Goal: Task Accomplishment & Management: Manage account settings

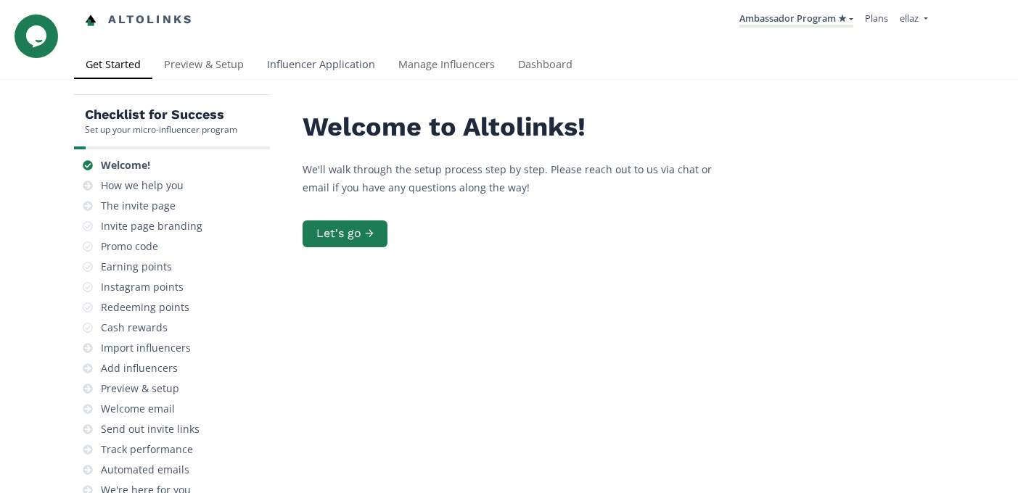
click at [294, 58] on link "Influencer Application" at bounding box center [320, 66] width 131 height 29
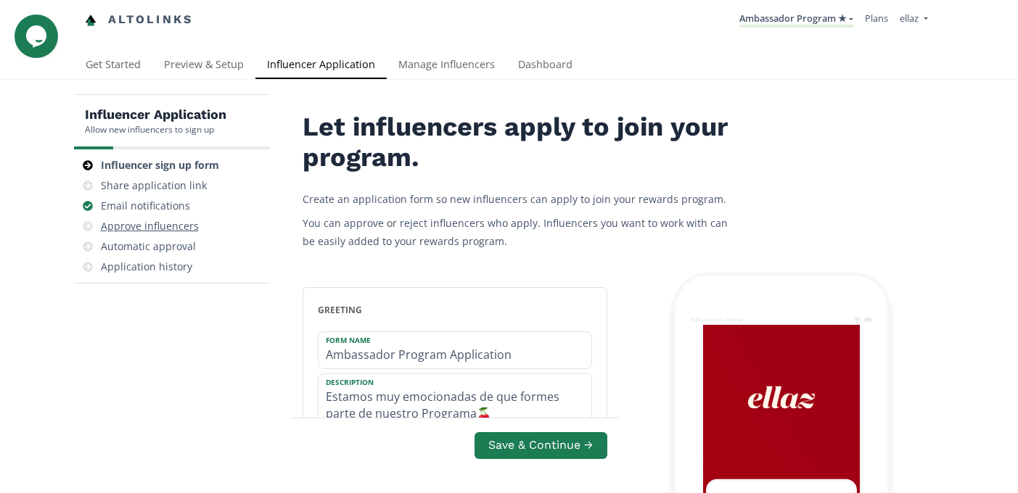
click at [162, 231] on div "Approve influencers" at bounding box center [150, 226] width 98 height 15
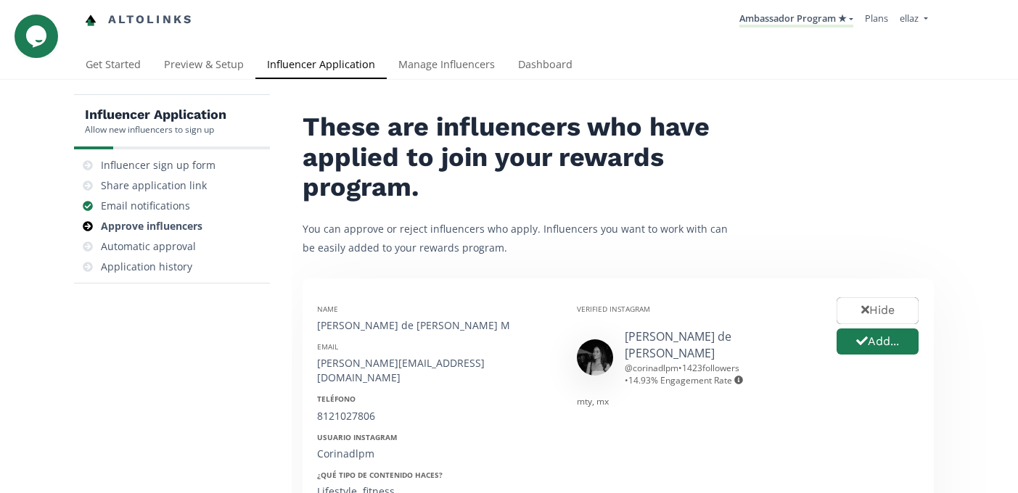
click at [750, 5] on nav "Altolinks Ambassador Program ★ KINEDU MACRO INFLUENCERS (prog ventas) Ambassado…" at bounding box center [509, 20] width 849 height 40
click at [759, 20] on link "Ambassador Program ★" at bounding box center [796, 20] width 114 height 16
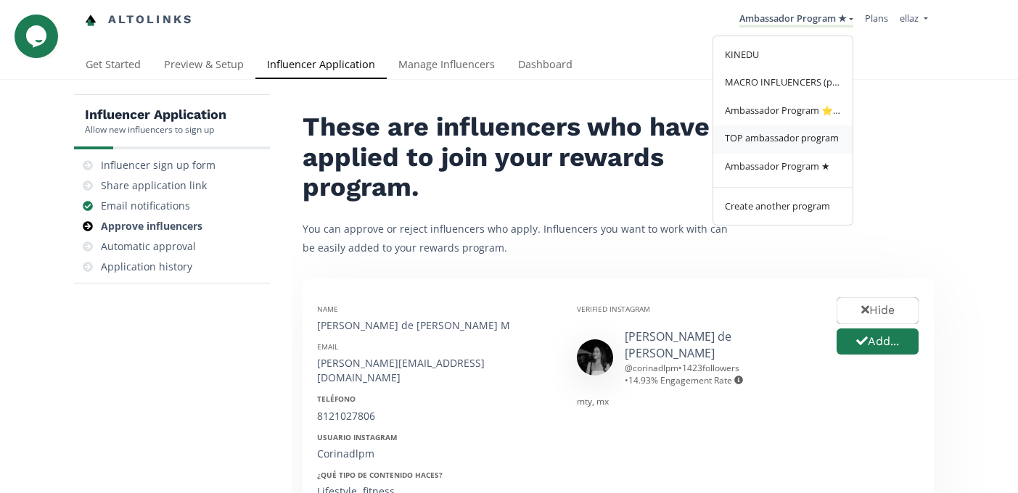
click at [770, 131] on link "TOP ambassador program" at bounding box center [782, 140] width 139 height 28
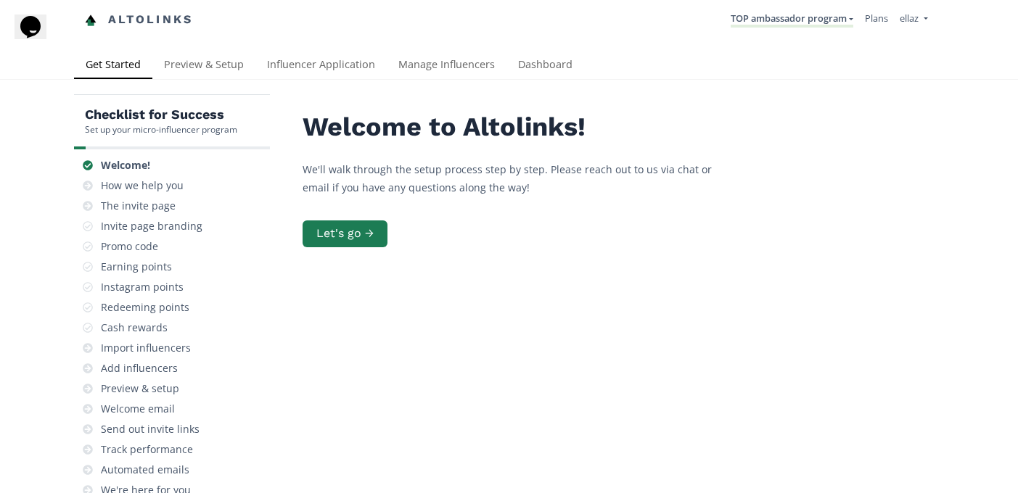
click at [329, 46] on div "Altolinks TOP ambassador program KINEDU MACRO INFLUENCERS (prog ventas) Ambassa…" at bounding box center [509, 26] width 1018 height 52
click at [328, 67] on link "Influencer Application" at bounding box center [320, 66] width 131 height 29
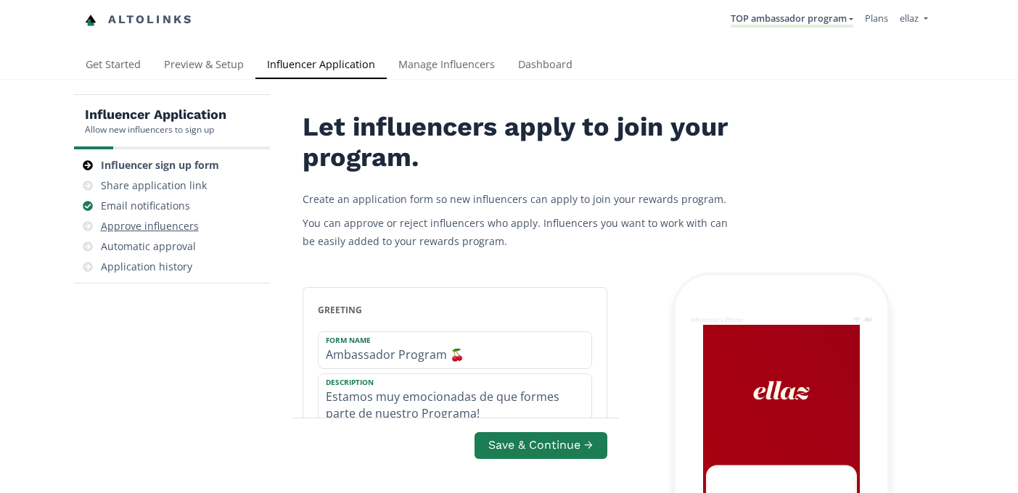
click at [163, 234] on div "Approve influencers" at bounding box center [172, 226] width 184 height 20
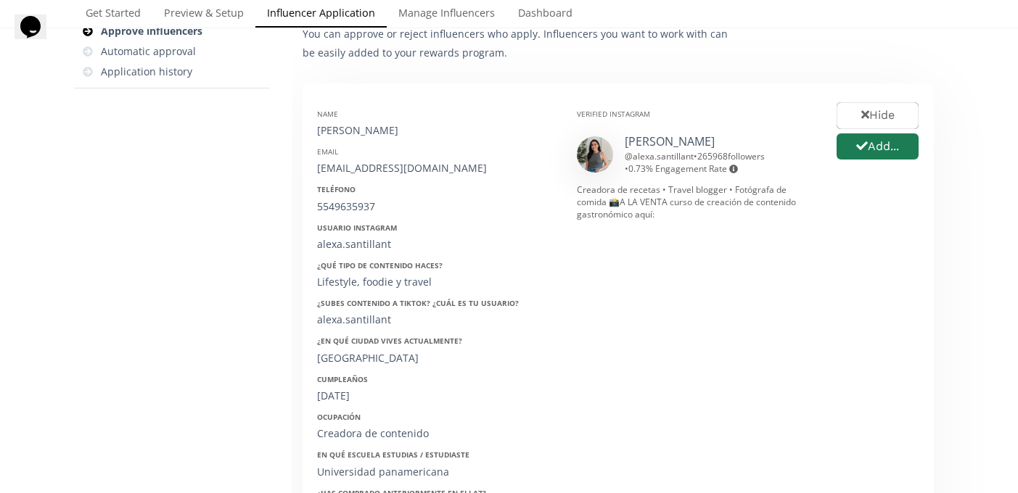
scroll to position [194, 0]
click at [659, 160] on div "@ alexa.santillant • 265968 followers • 0.73 % Engagement Rate Engagement rate …" at bounding box center [720, 164] width 190 height 25
click at [664, 154] on div "@ alexa.santillant • 265968 followers • 0.73 % Engagement Rate Engagement rate …" at bounding box center [720, 164] width 190 height 25
click at [664, 148] on link "Alexa Santillán" at bounding box center [670, 143] width 90 height 16
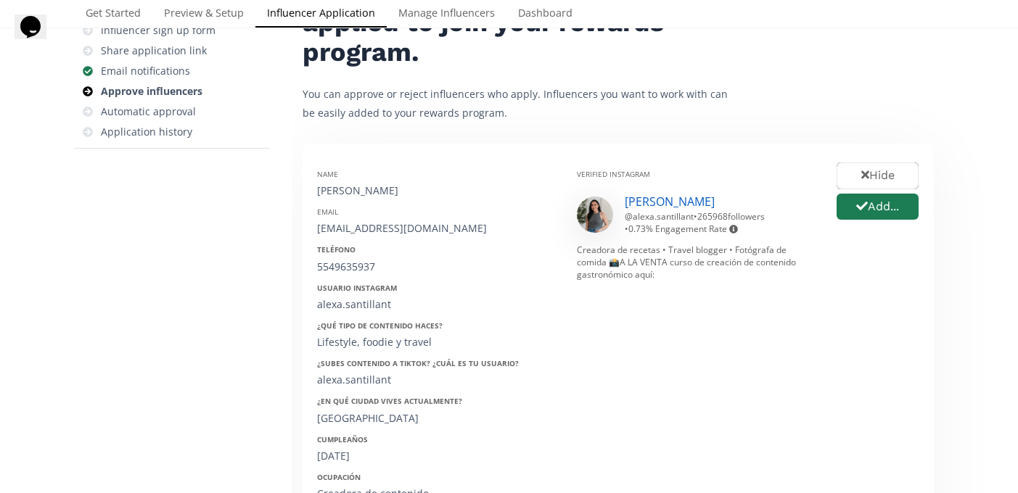
scroll to position [0, 0]
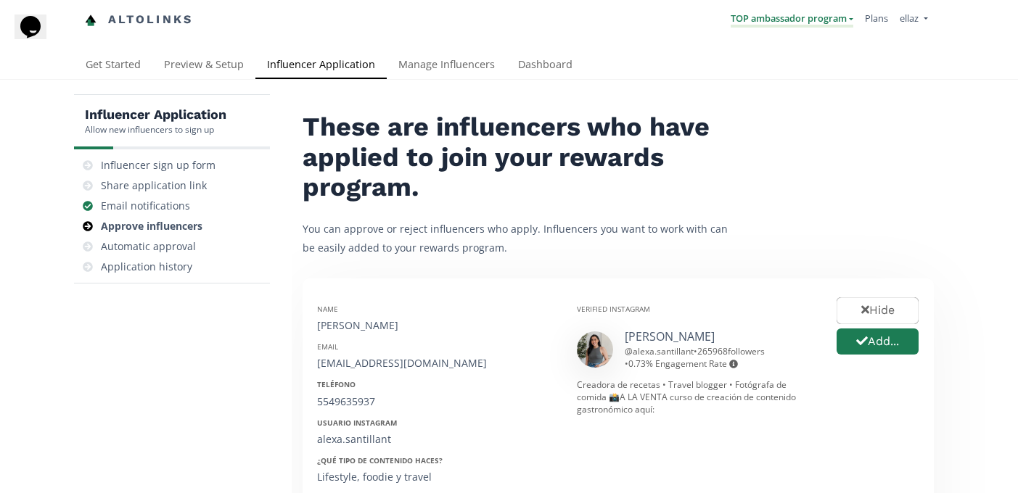
click at [776, 25] on link "TOP ambassador program" at bounding box center [792, 20] width 123 height 16
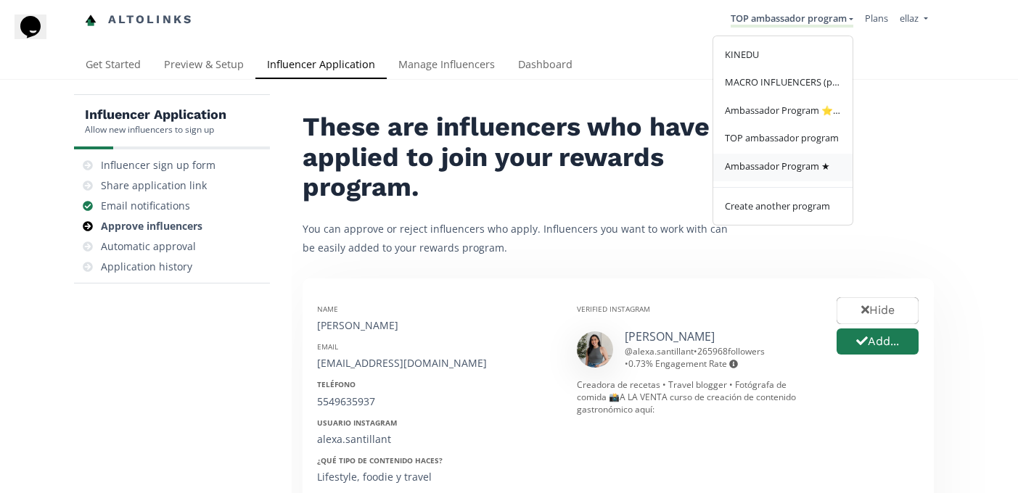
click at [789, 162] on span "Ambassador Program ★" at bounding box center [777, 166] width 105 height 13
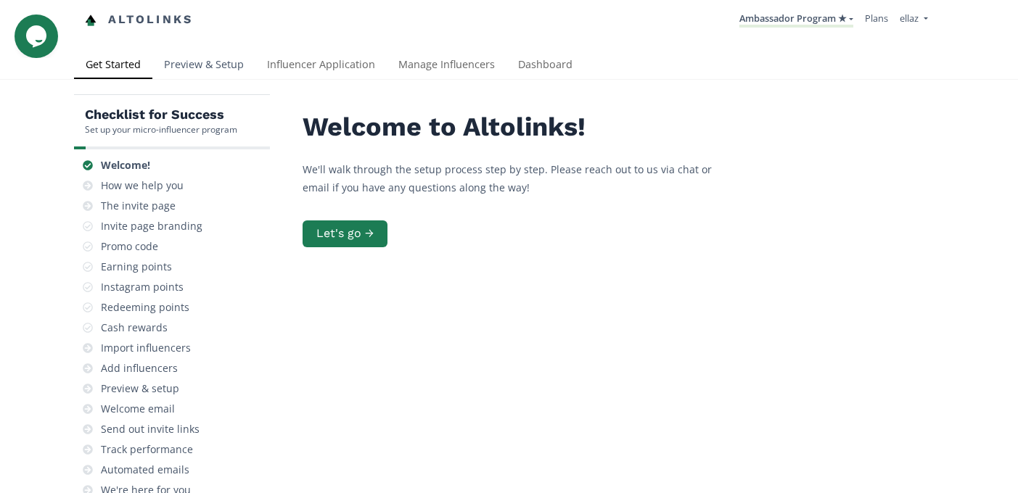
click at [234, 65] on link "Preview & Setup" at bounding box center [203, 66] width 103 height 29
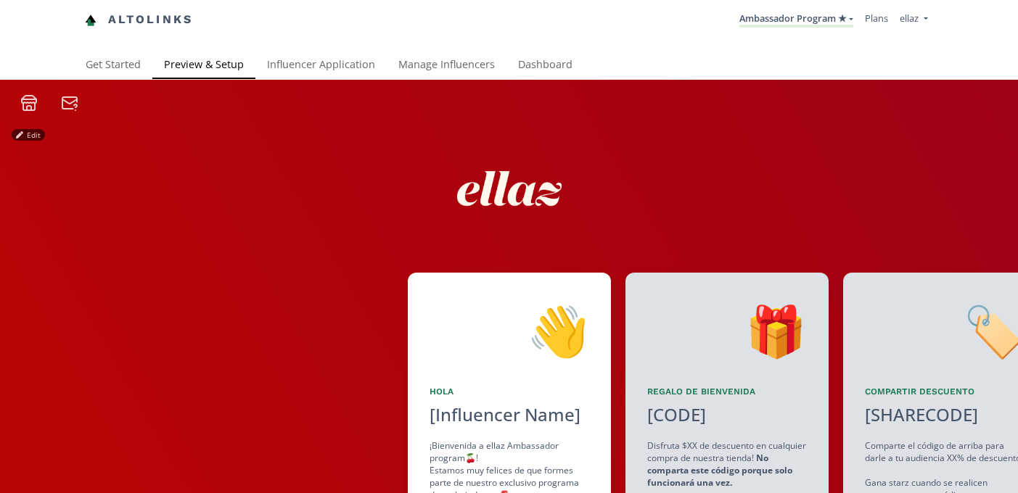
click at [297, 61] on link "Influencer Application" at bounding box center [320, 66] width 131 height 29
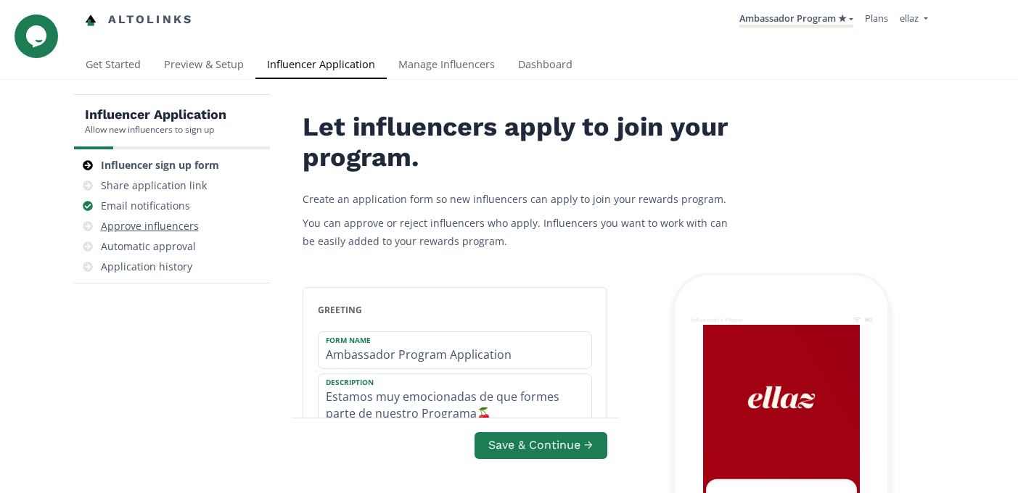
click at [177, 224] on div "Approve influencers" at bounding box center [150, 226] width 98 height 15
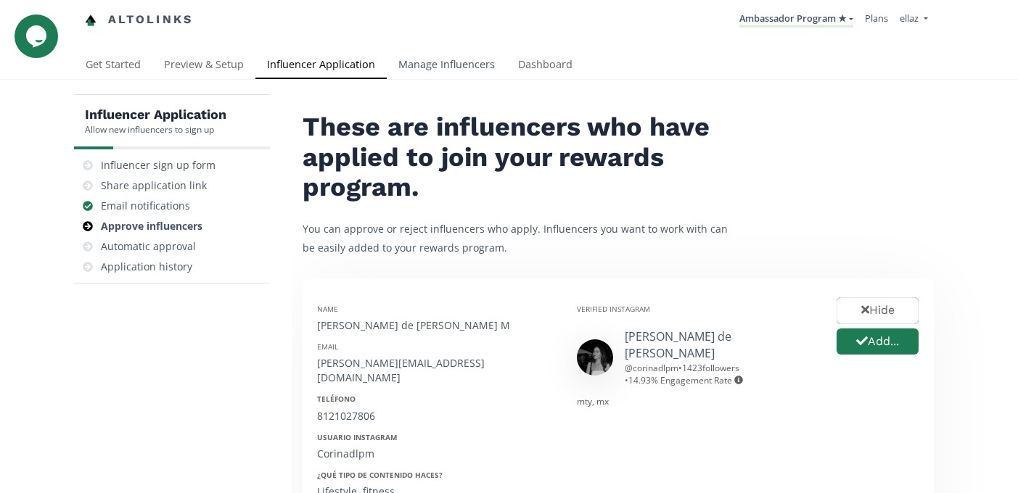
click at [467, 60] on link "Manage Influencers" at bounding box center [447, 66] width 120 height 29
